Goal: Task Accomplishment & Management: Manage account settings

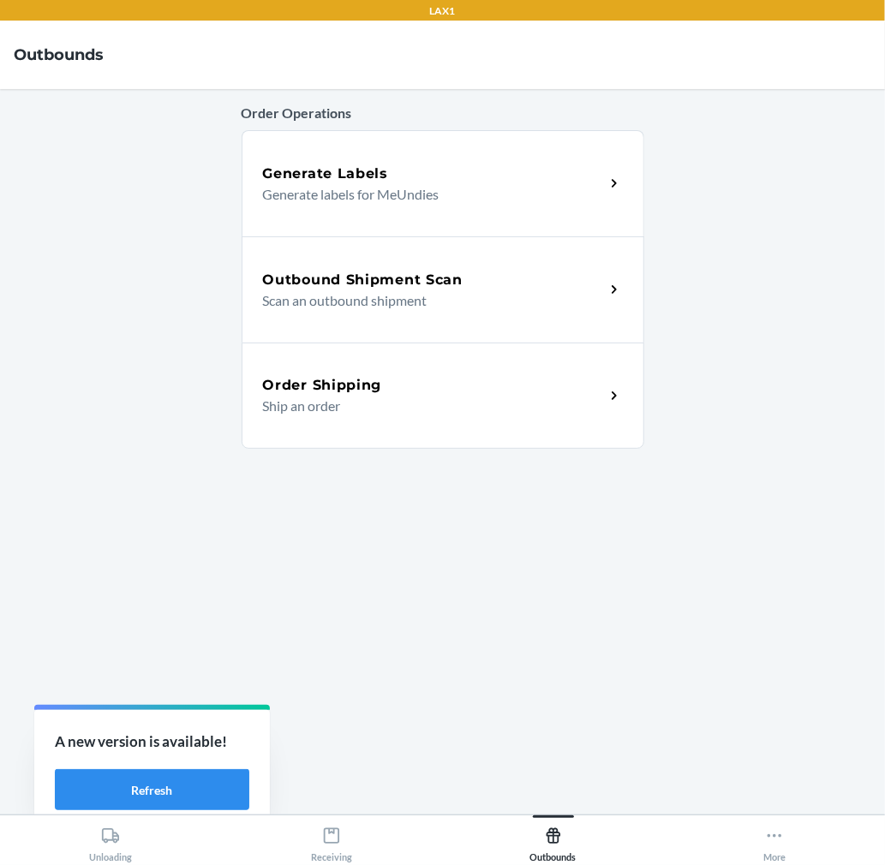
click at [494, 279] on div "Outbound Shipment Scan" at bounding box center [434, 280] width 342 height 21
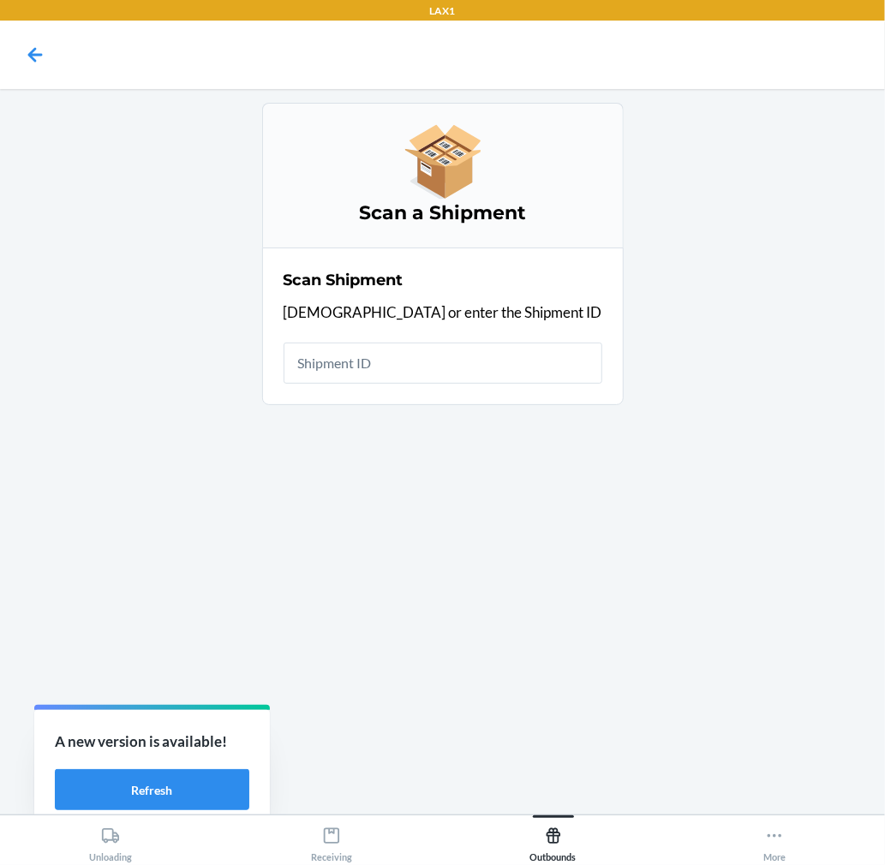
click at [517, 364] on input "text" at bounding box center [443, 363] width 319 height 41
click at [580, 842] on button "Outbounds" at bounding box center [553, 839] width 221 height 47
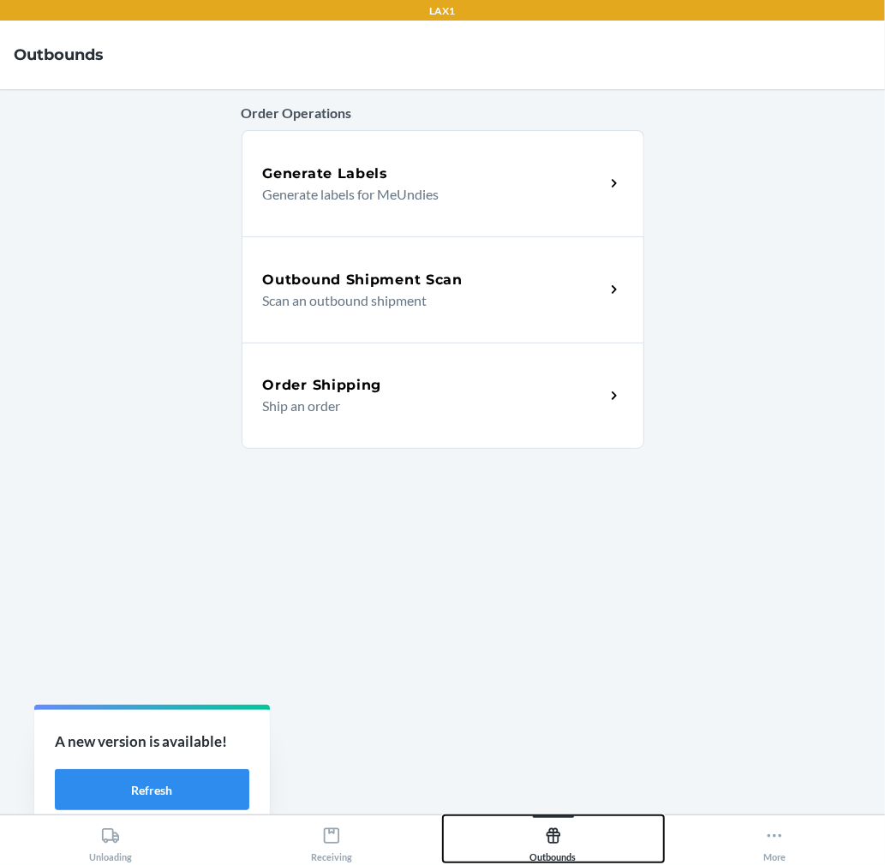
click at [567, 828] on div "Outbounds" at bounding box center [553, 841] width 46 height 43
click at [562, 852] on div "Outbounds" at bounding box center [553, 841] width 46 height 43
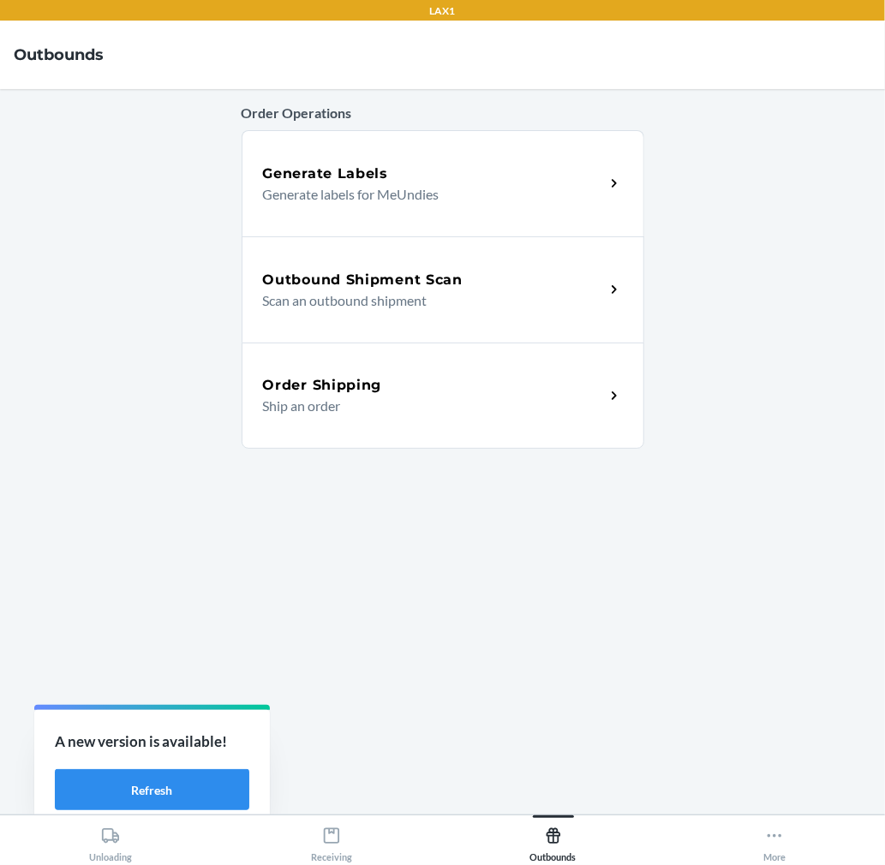
click at [595, 547] on div "Order Operations Generate Labels Generate labels for MeUndies Outbound Shipment…" at bounding box center [443, 452] width 403 height 698
click at [416, 248] on div "Outbound Shipment Scan Scan an outbound shipment" at bounding box center [443, 289] width 403 height 106
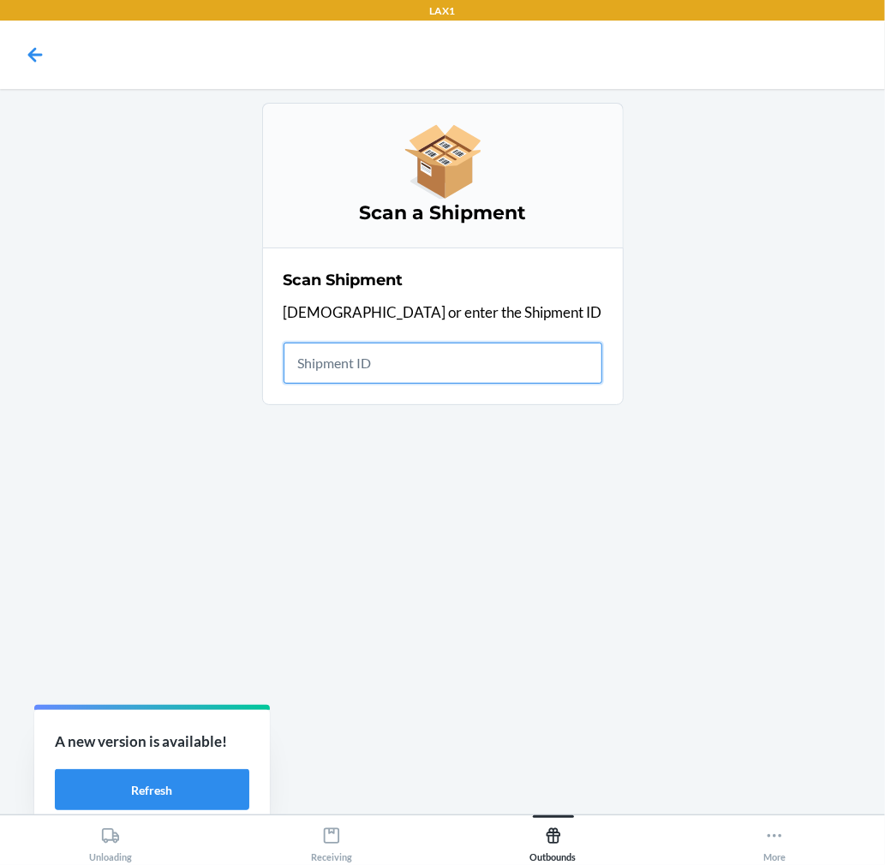
click at [467, 360] on input "text" at bounding box center [443, 363] width 319 height 41
click at [433, 363] on input "text" at bounding box center [443, 363] width 319 height 41
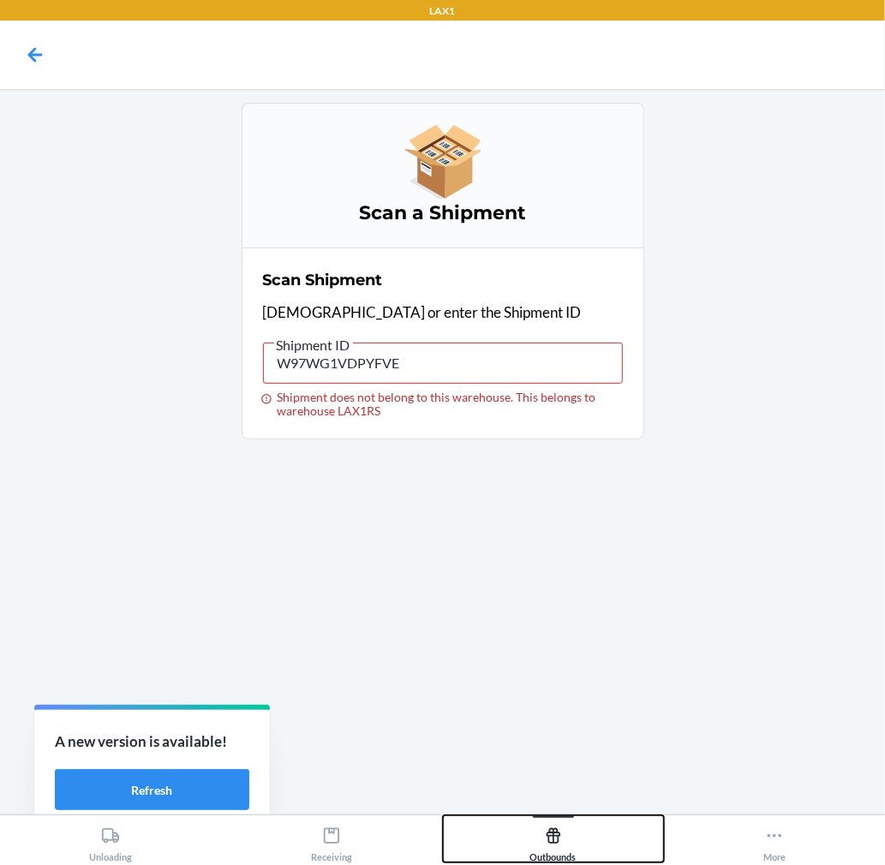
click at [541, 837] on div "Outbounds" at bounding box center [553, 841] width 46 height 43
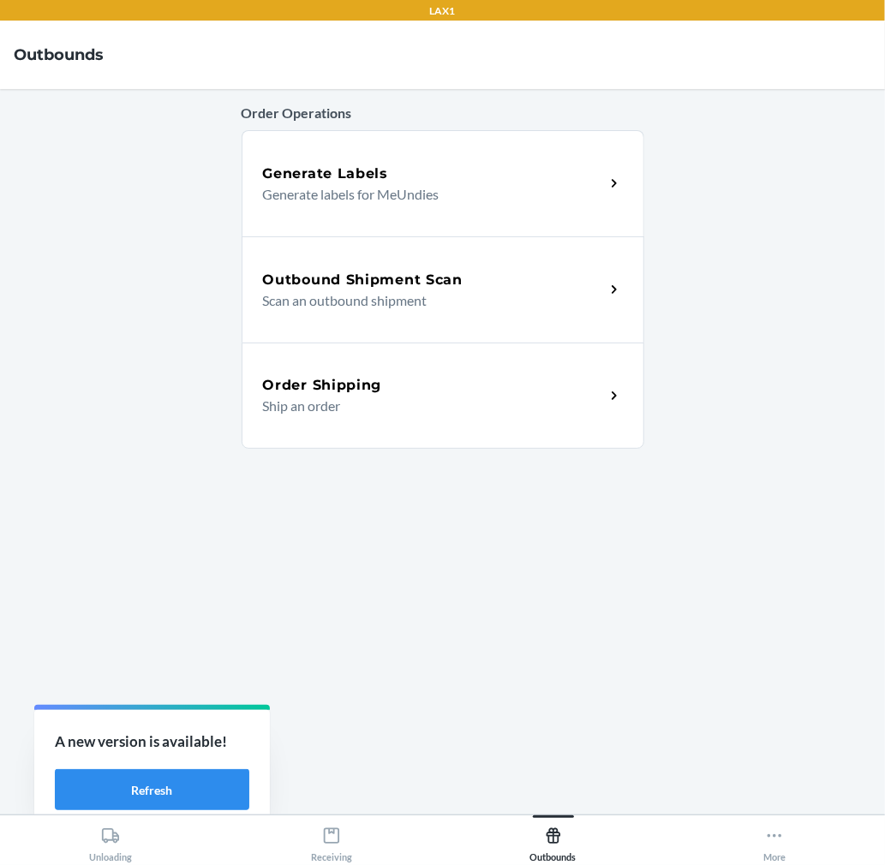
click at [581, 301] on p "Scan an outbound shipment" at bounding box center [427, 300] width 328 height 21
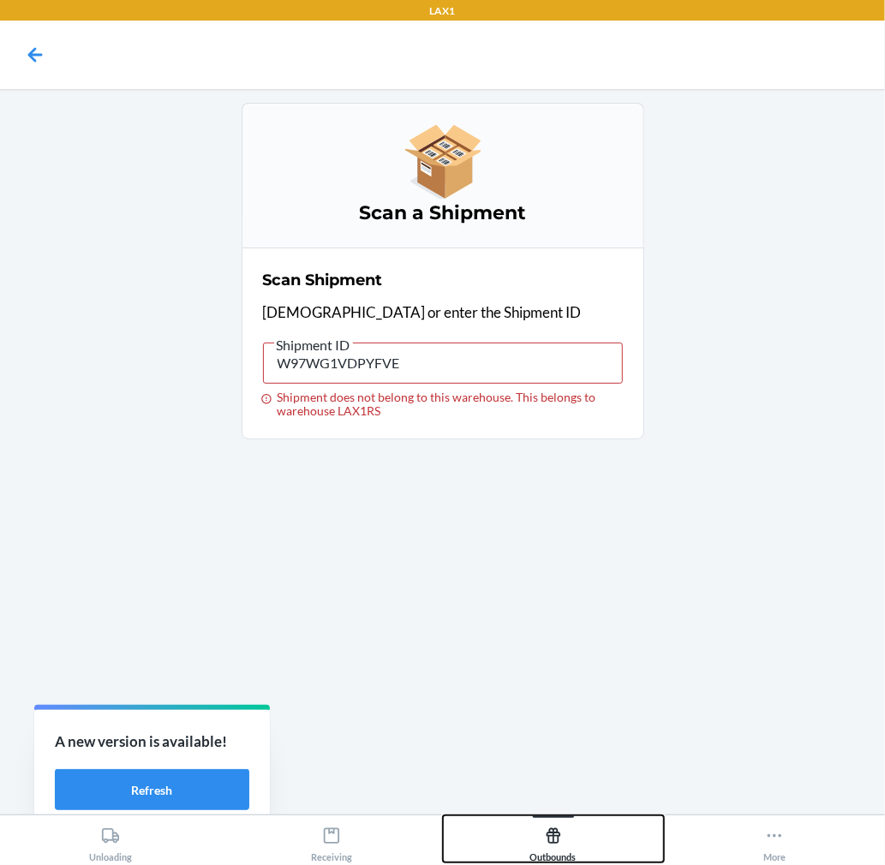
click at [541, 835] on div "Outbounds" at bounding box center [553, 841] width 46 height 43
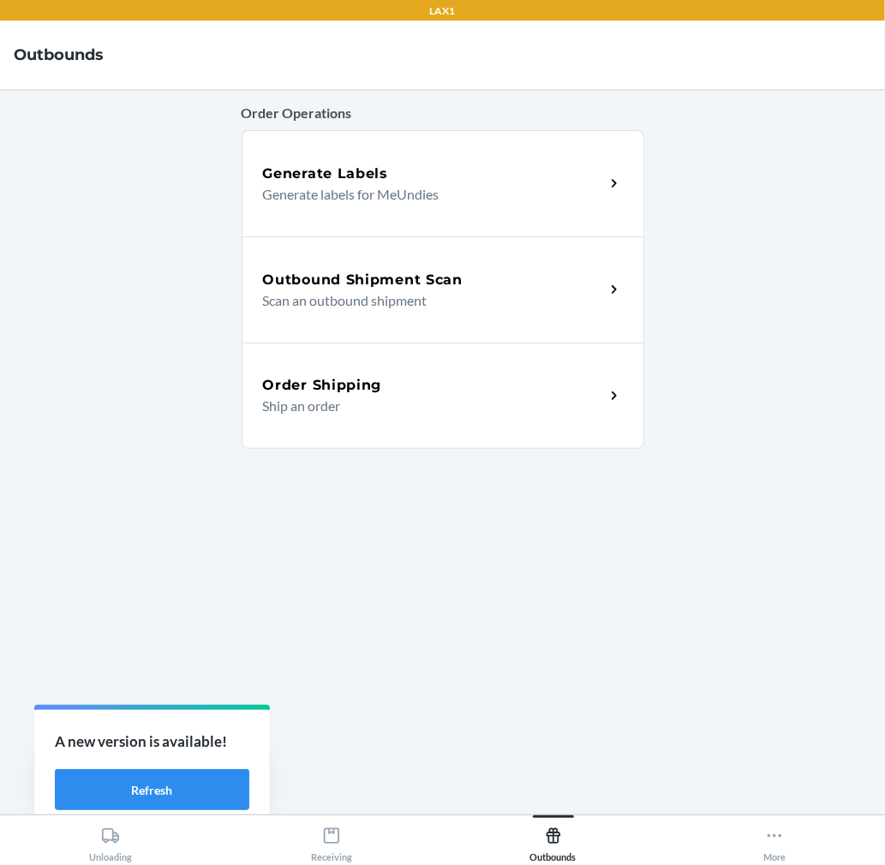
click at [510, 231] on div "Generate Labels Generate labels for MeUndies" at bounding box center [443, 183] width 403 height 106
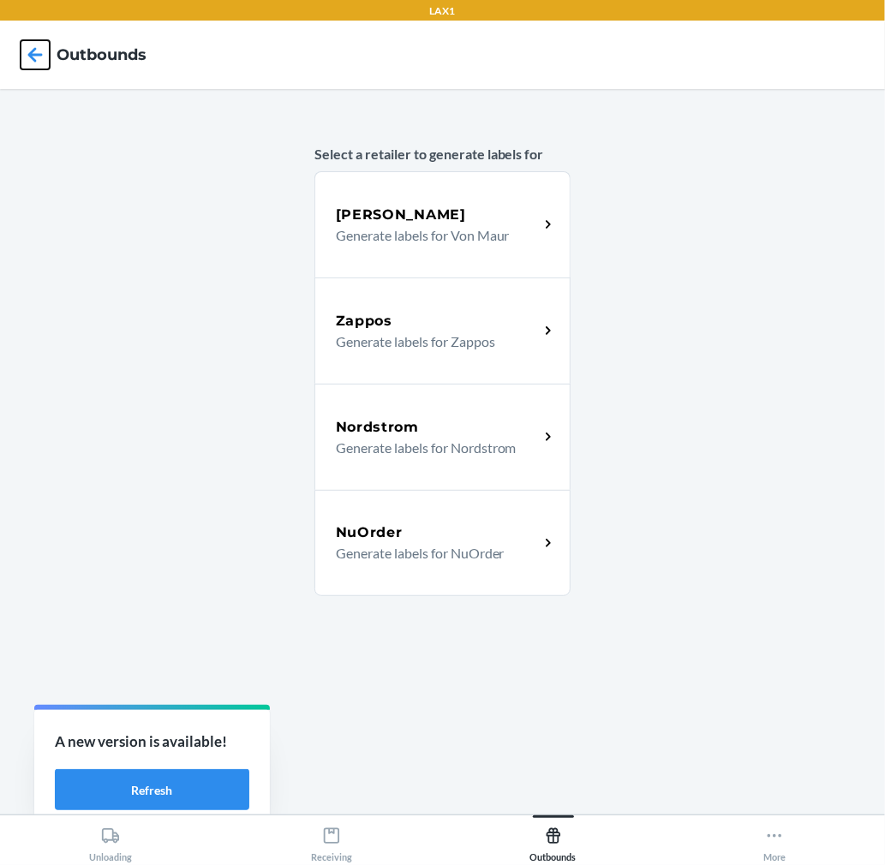
click at [34, 50] on icon at bounding box center [35, 54] width 15 height 15
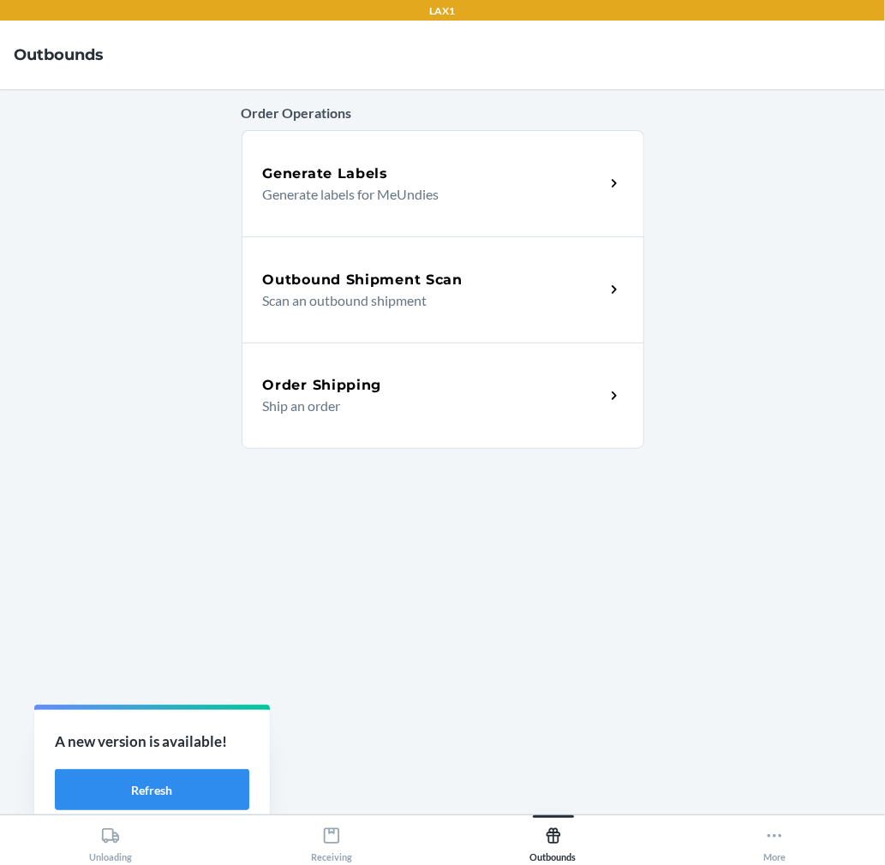
click at [408, 284] on h5 "Outbound Shipment Scan" at bounding box center [363, 280] width 200 height 21
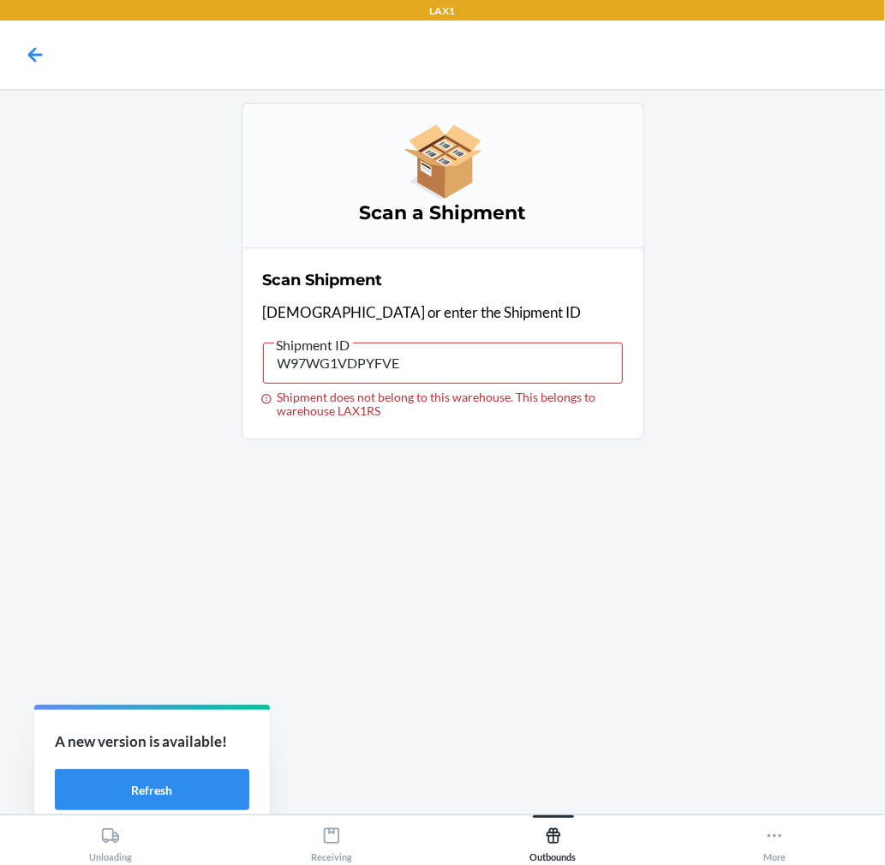
click at [566, 864] on html "LAX1 Scan a Shipment Scan Shipment Scan or enter the Shipment ID Shipment ID W9…" at bounding box center [442, 432] width 885 height 865
click at [559, 828] on icon at bounding box center [553, 836] width 19 height 19
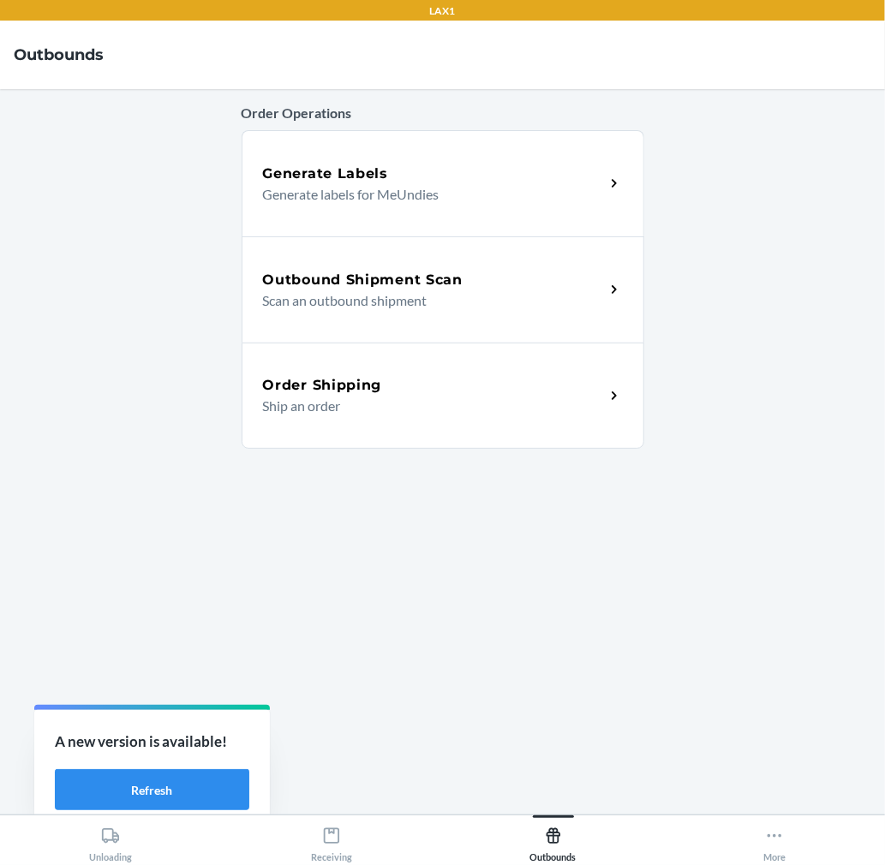
click at [460, 275] on h5 "Outbound Shipment Scan" at bounding box center [363, 280] width 200 height 21
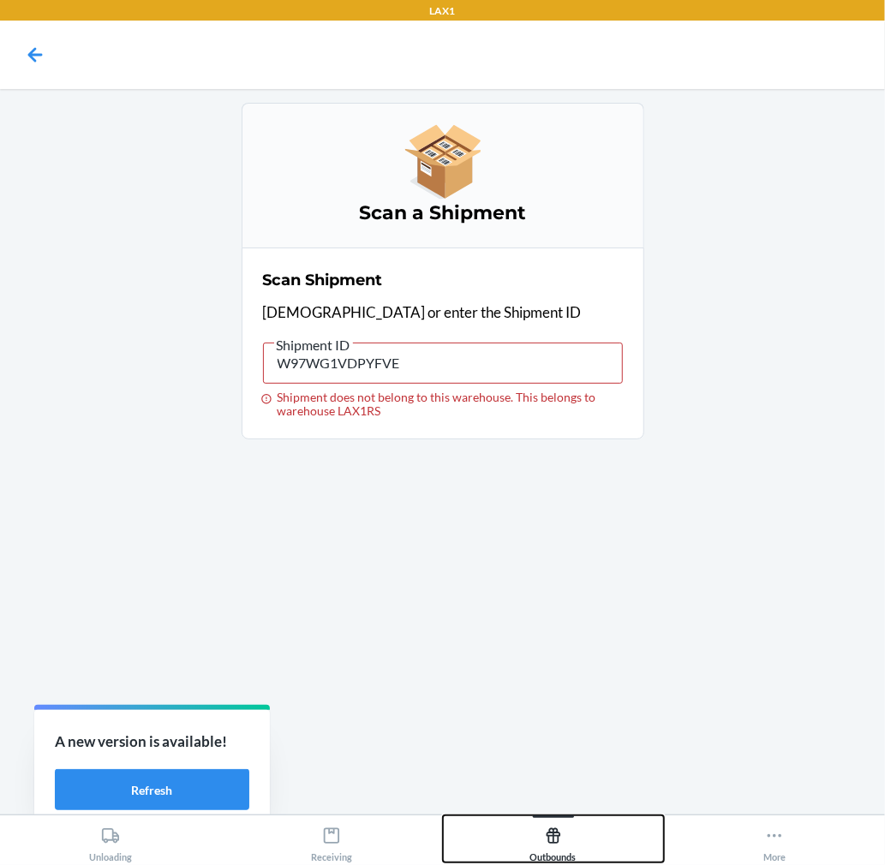
click at [571, 850] on div "Outbounds" at bounding box center [553, 841] width 46 height 43
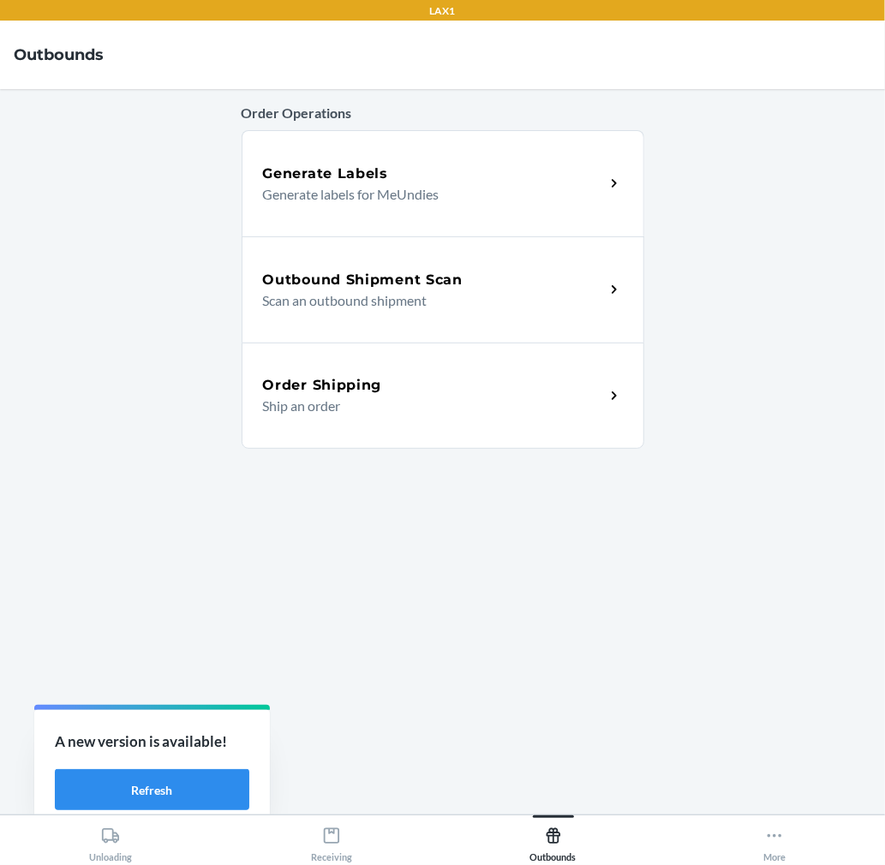
click at [444, 381] on div "Order Shipping" at bounding box center [434, 385] width 342 height 21
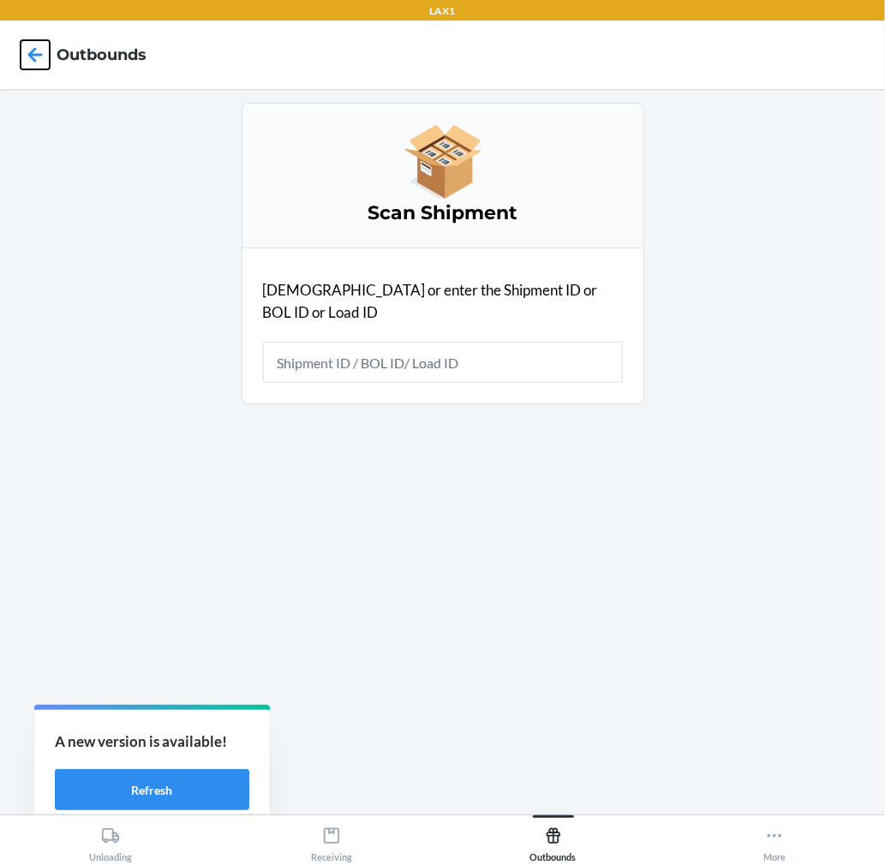
click at [31, 61] on icon at bounding box center [35, 54] width 29 height 29
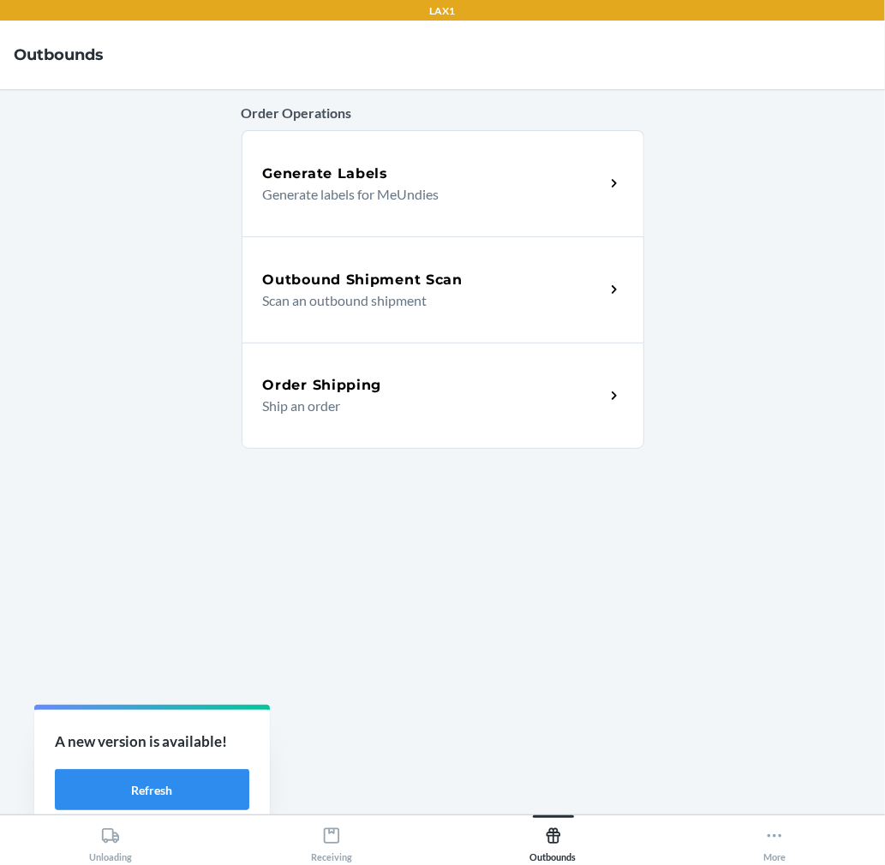
click at [354, 193] on p "Generate labels for MeUndies" at bounding box center [427, 194] width 328 height 21
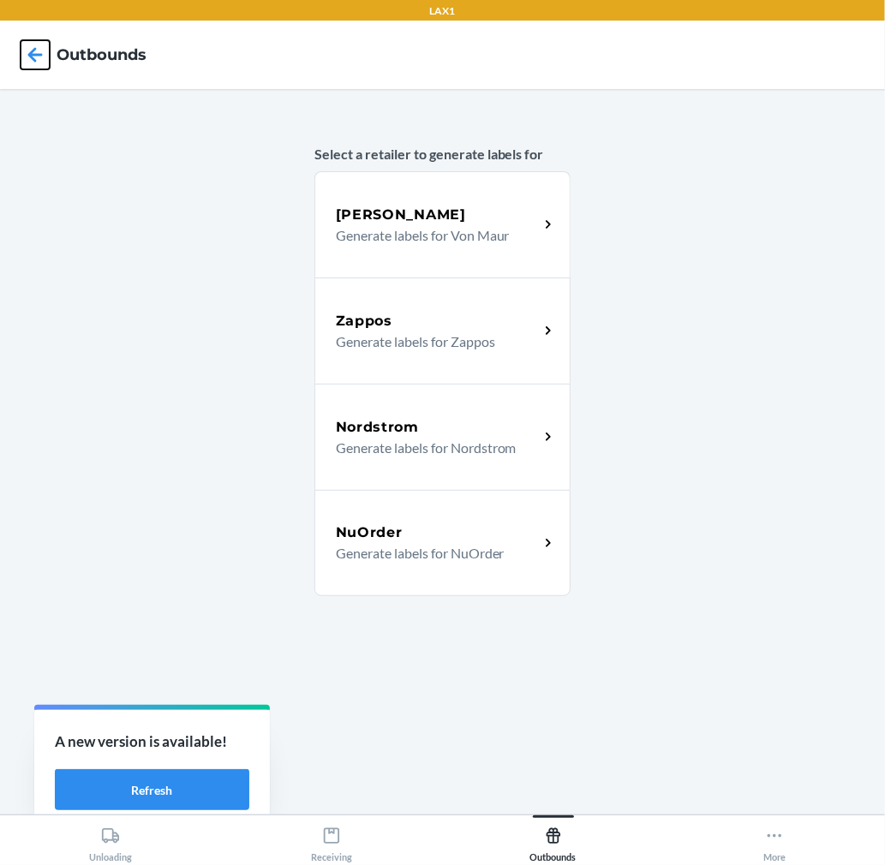
click at [44, 57] on icon at bounding box center [35, 54] width 29 height 29
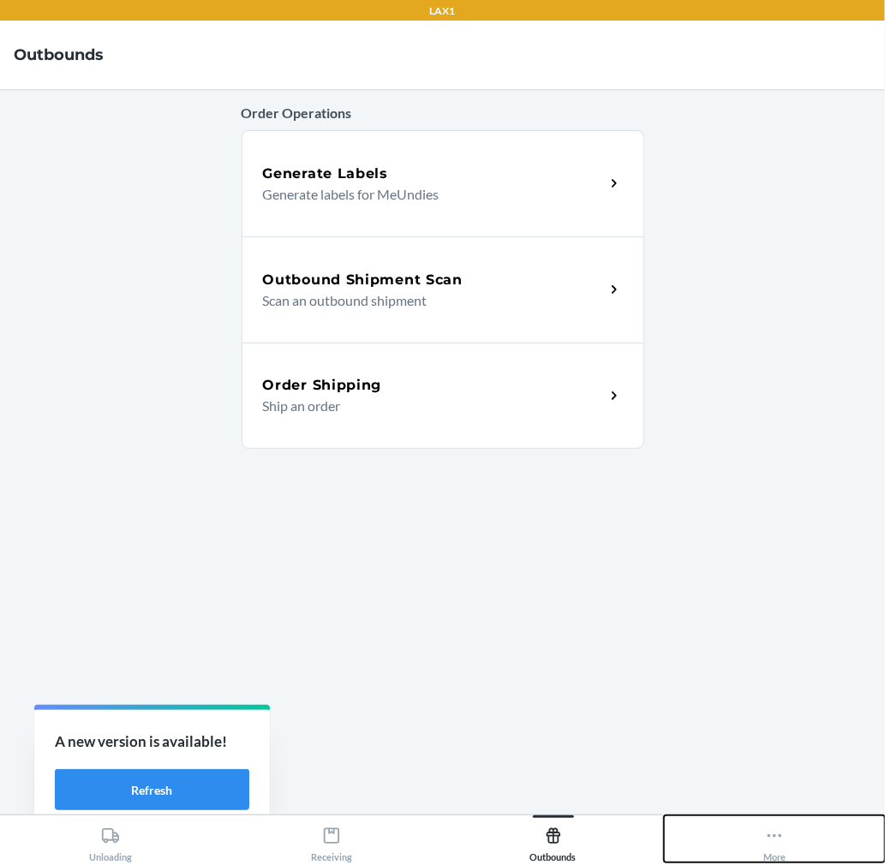
click at [729, 828] on button "More" at bounding box center [774, 839] width 221 height 47
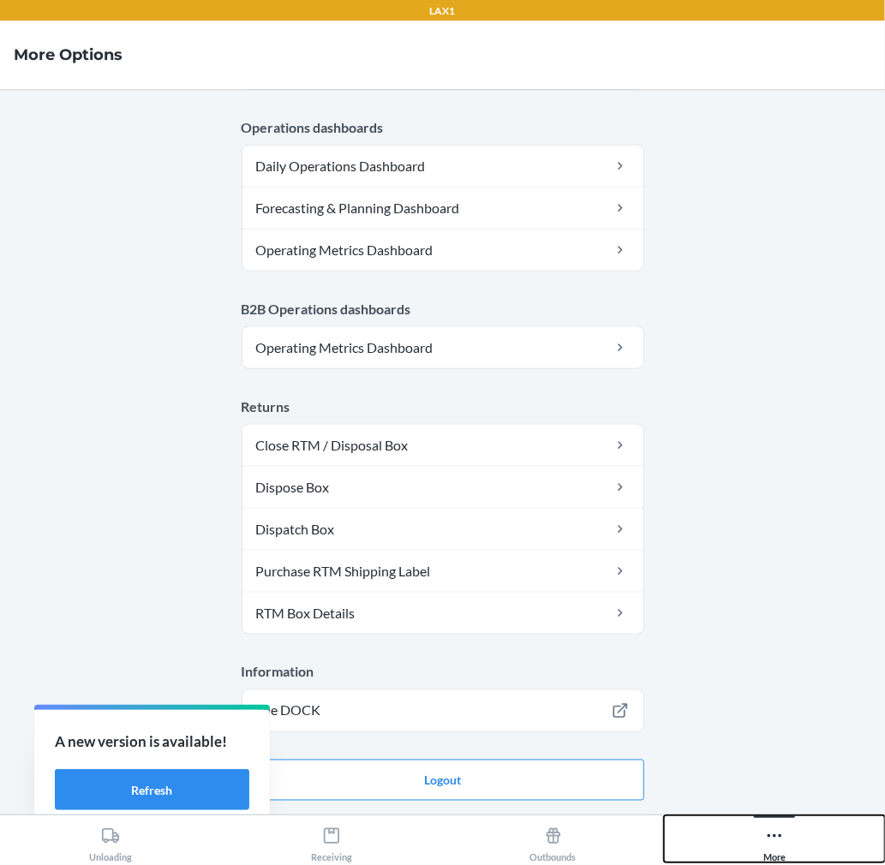
scroll to position [783, 0]
click at [569, 782] on button "Logout" at bounding box center [443, 780] width 403 height 41
